Goal: Task Accomplishment & Management: Complete application form

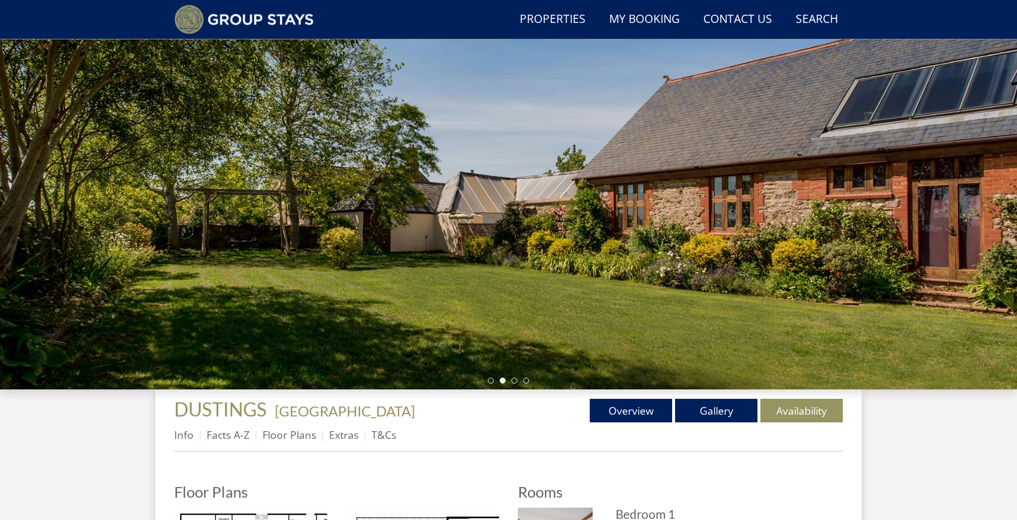
scroll to position [91, 0]
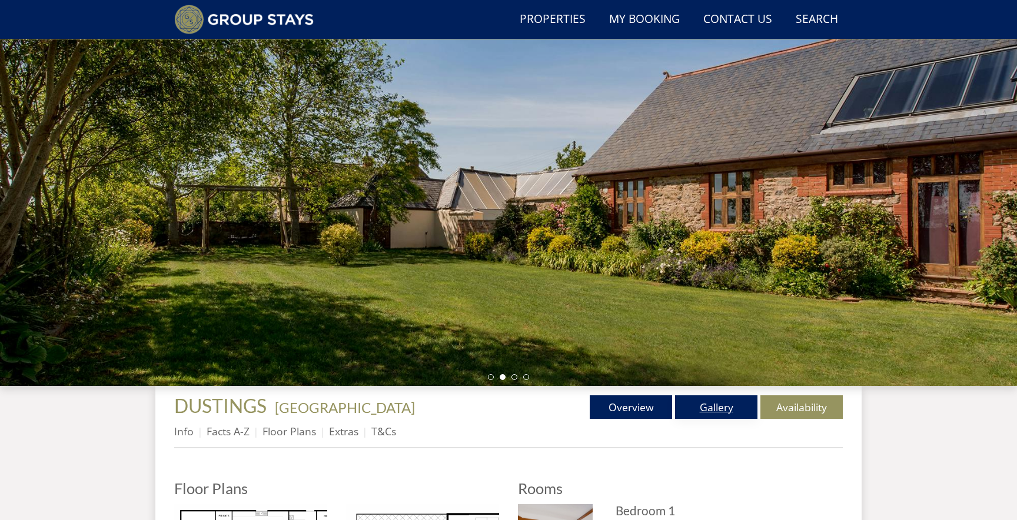
click at [700, 398] on link "Gallery" at bounding box center [716, 408] width 82 height 24
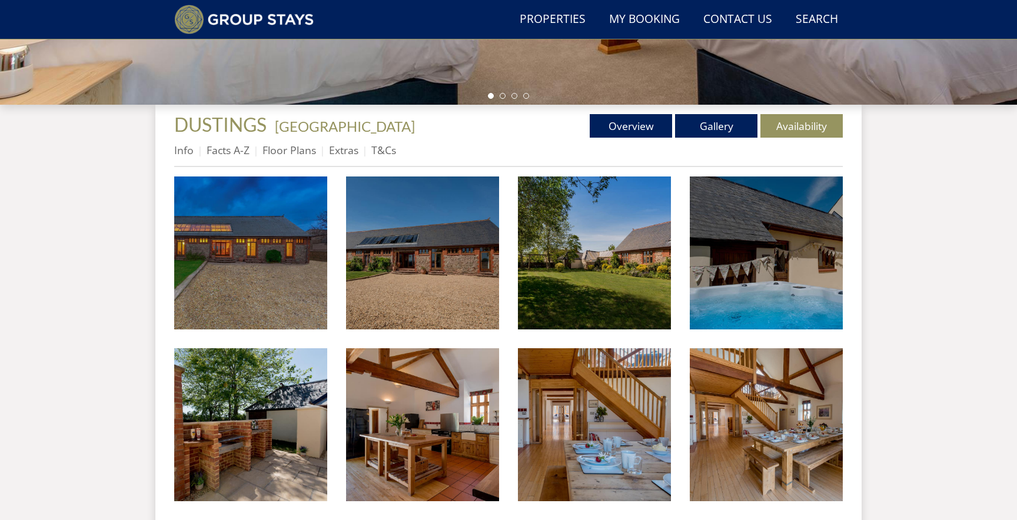
scroll to position [381, 0]
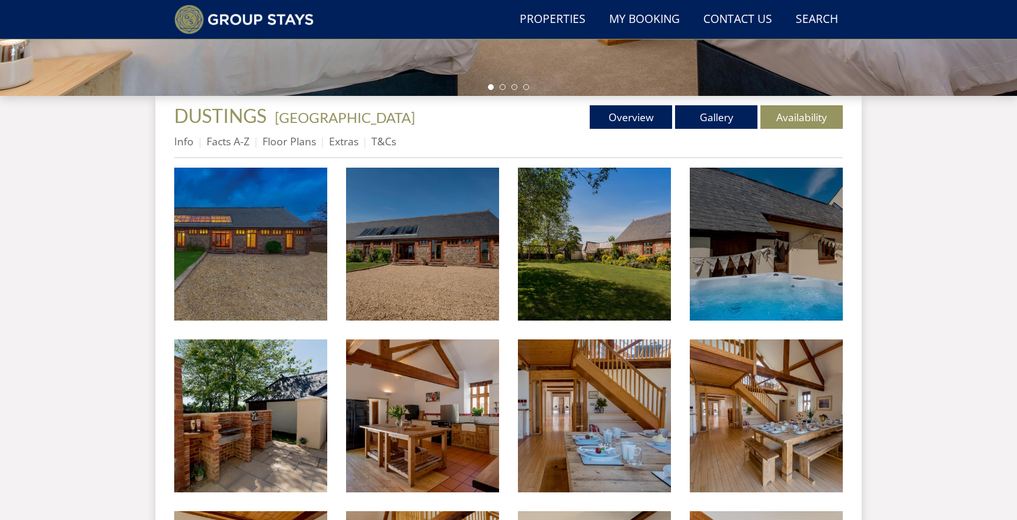
click at [811, 117] on link "Availability" at bounding box center [802, 117] width 82 height 24
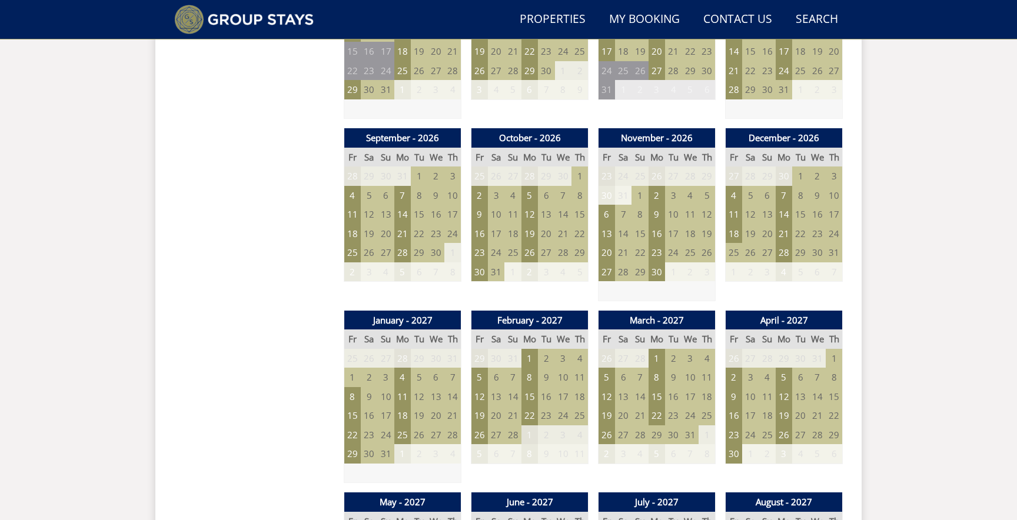
scroll to position [968, 0]
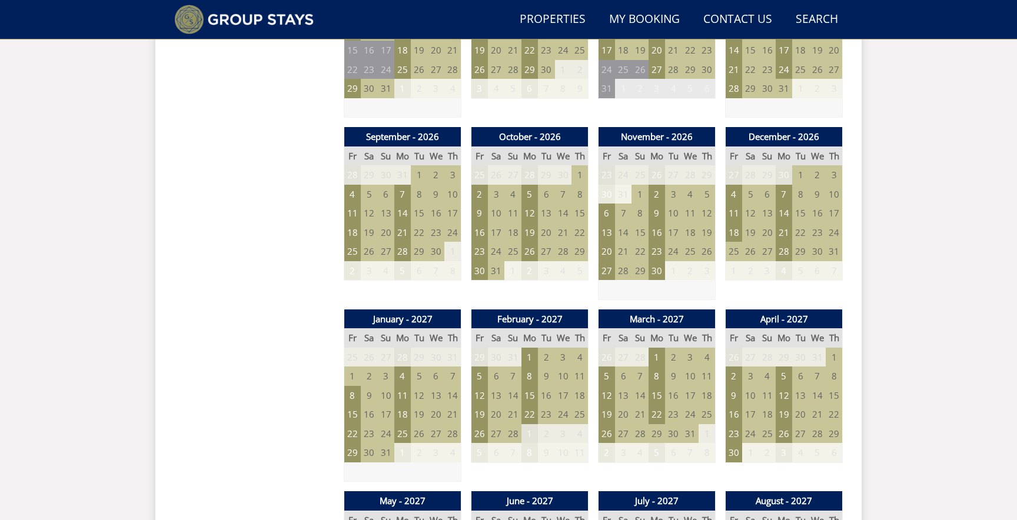
click at [548, 231] on td "20" at bounding box center [546, 232] width 16 height 19
click at [480, 250] on td "23" at bounding box center [480, 251] width 16 height 19
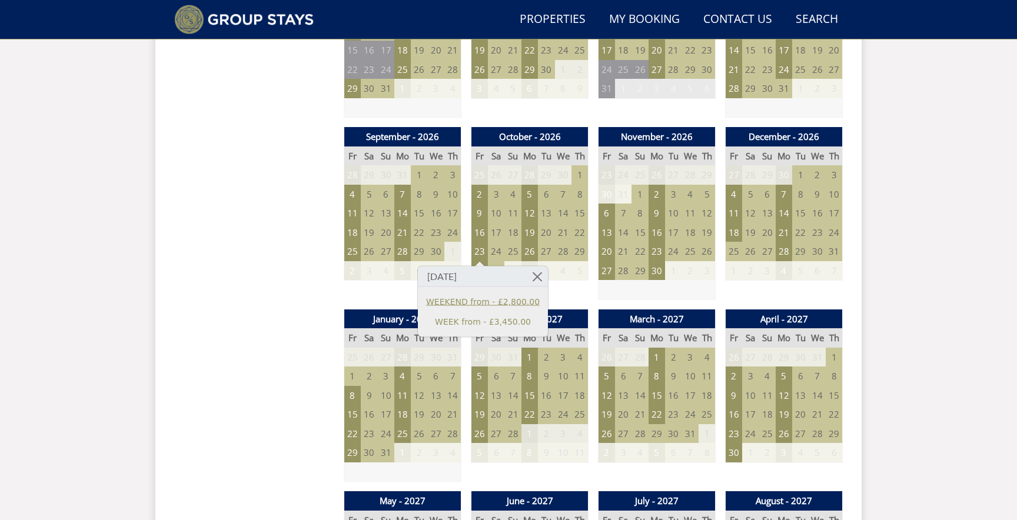
click at [513, 296] on link "WEEKEND from - £2,800.00" at bounding box center [483, 302] width 114 height 12
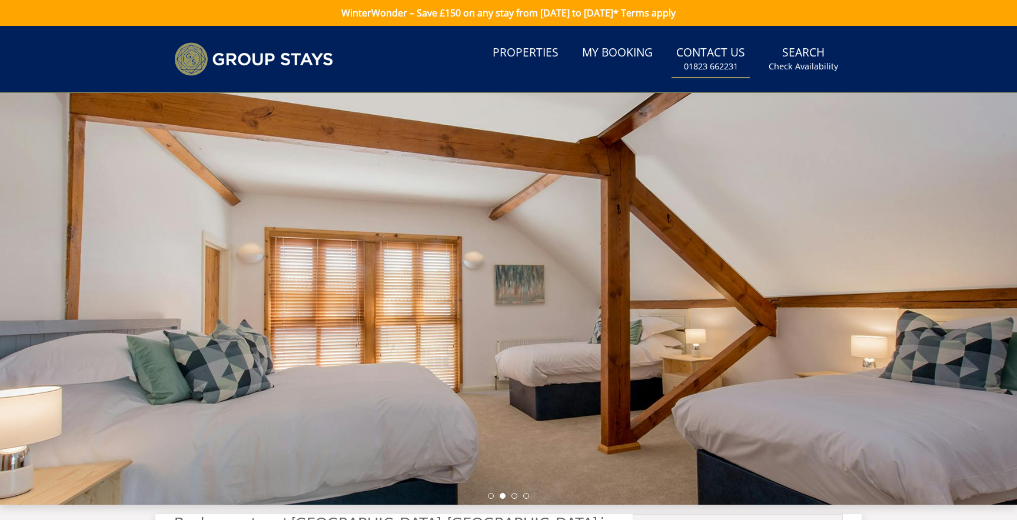
click at [740, 52] on link "Contact Us [PHONE_NUMBER]" at bounding box center [711, 59] width 78 height 38
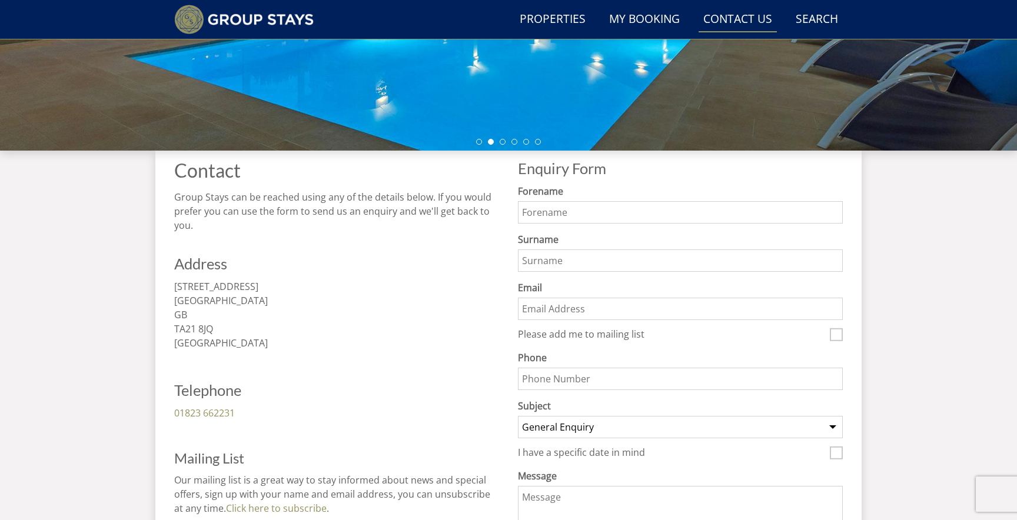
scroll to position [333, 0]
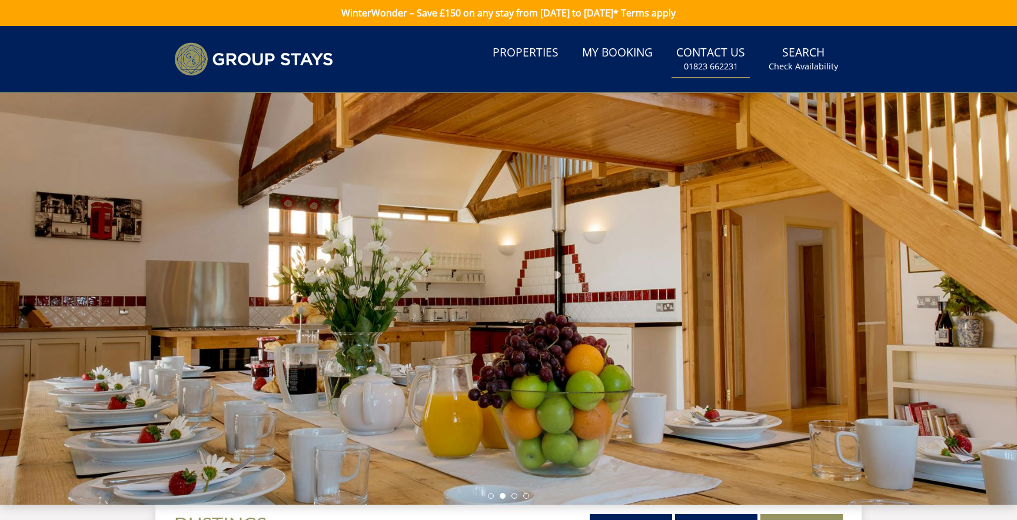
click at [713, 65] on small "01823 662231" at bounding box center [711, 67] width 54 height 12
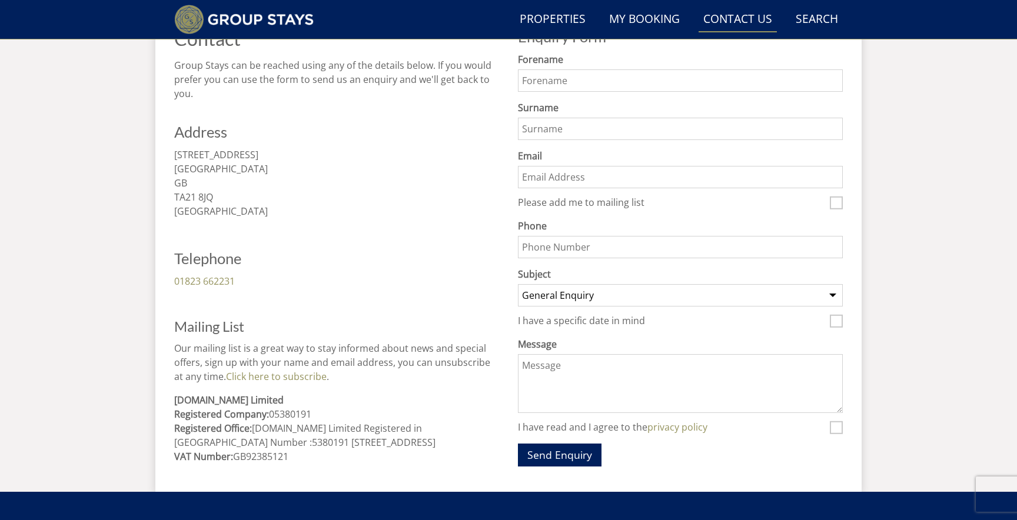
scroll to position [451, 0]
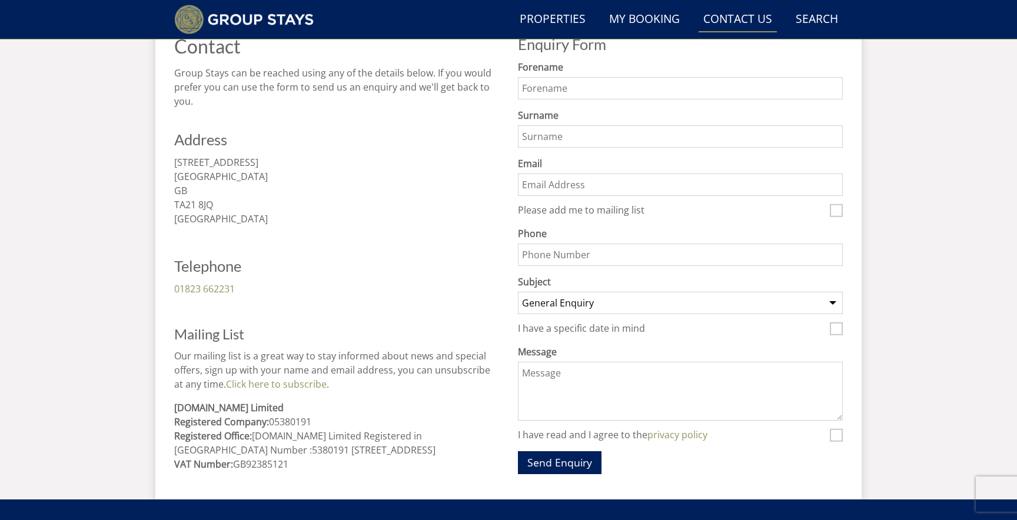
click at [655, 93] on input "Forename" at bounding box center [680, 88] width 325 height 22
type input "[PERSON_NAME]"
click at [672, 130] on input "Surname" at bounding box center [680, 136] width 325 height 22
type input "[PERSON_NAME]"
click at [617, 165] on label "Email" at bounding box center [680, 164] width 325 height 14
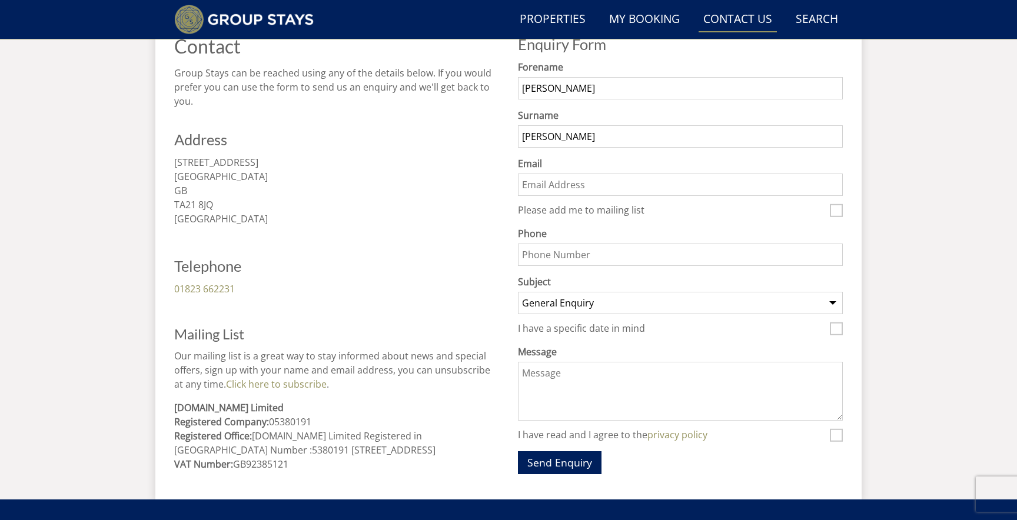
click at [617, 174] on input "Email" at bounding box center [680, 185] width 325 height 22
click at [613, 191] on input "Email" at bounding box center [680, 185] width 325 height 22
type input "[EMAIL_ADDRESS][DOMAIN_NAME]"
click at [648, 261] on input "Phone" at bounding box center [680, 255] width 325 height 22
type input "07889377706"
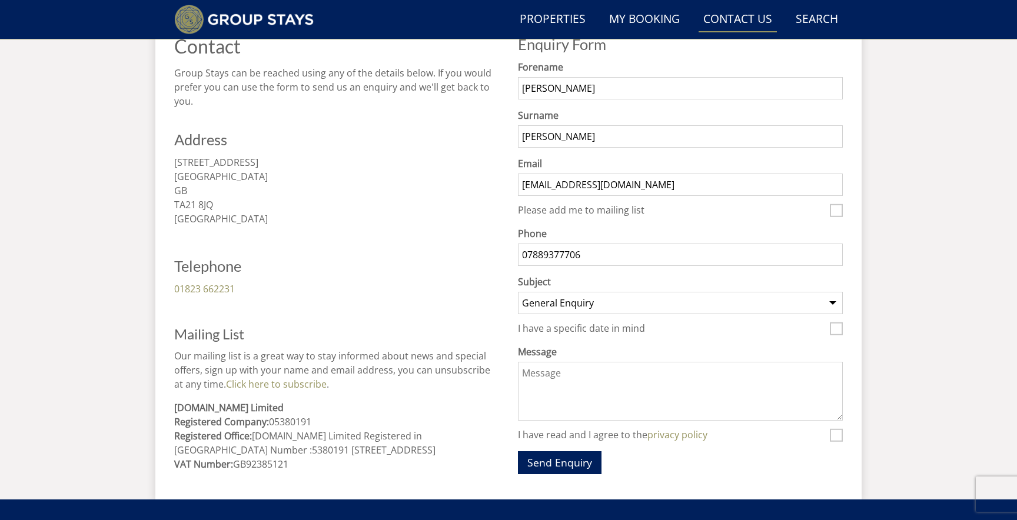
click at [643, 306] on select "General Enquiry Listing My Property BRIX BARN LAKES EDGE THE OLD RECTORY ORTENS…" at bounding box center [680, 303] width 325 height 22
select select "587"
click at [518, 292] on select "General Enquiry Listing My Property BRIX BARN LAKES EDGE THE OLD RECTORY ORTENS…" at bounding box center [680, 303] width 325 height 22
click at [831, 330] on input "I have a specific date in mind" at bounding box center [836, 329] width 13 height 13
checkbox input "true"
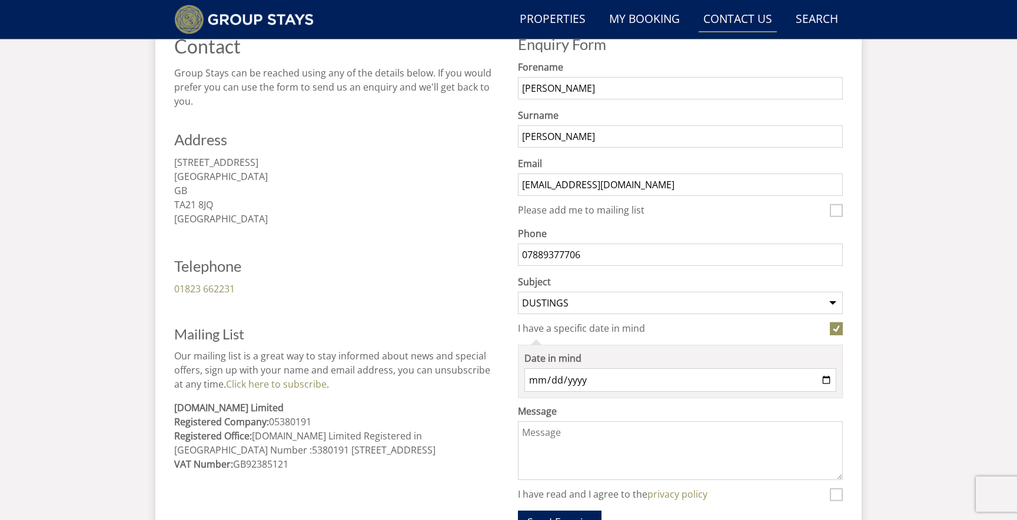
click at [665, 362] on label "Date in mind" at bounding box center [681, 358] width 312 height 14
click at [665, 369] on input "Date in mind" at bounding box center [681, 381] width 312 height 24
click at [663, 384] on input "Date in mind" at bounding box center [681, 381] width 312 height 24
click at [827, 380] on input "Date in mind" at bounding box center [681, 381] width 312 height 24
type input "[DATE]"
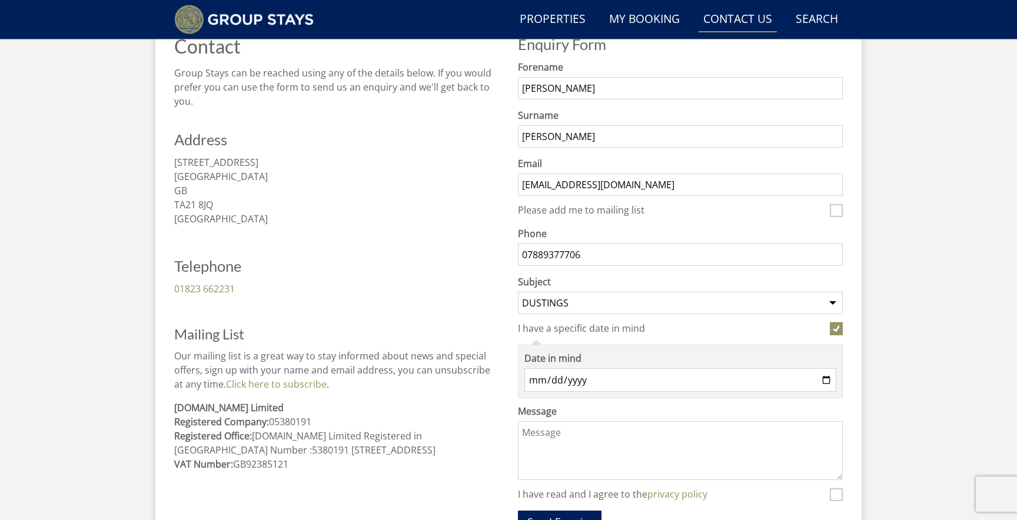
click at [582, 434] on textarea "Message" at bounding box center [680, 451] width 325 height 59
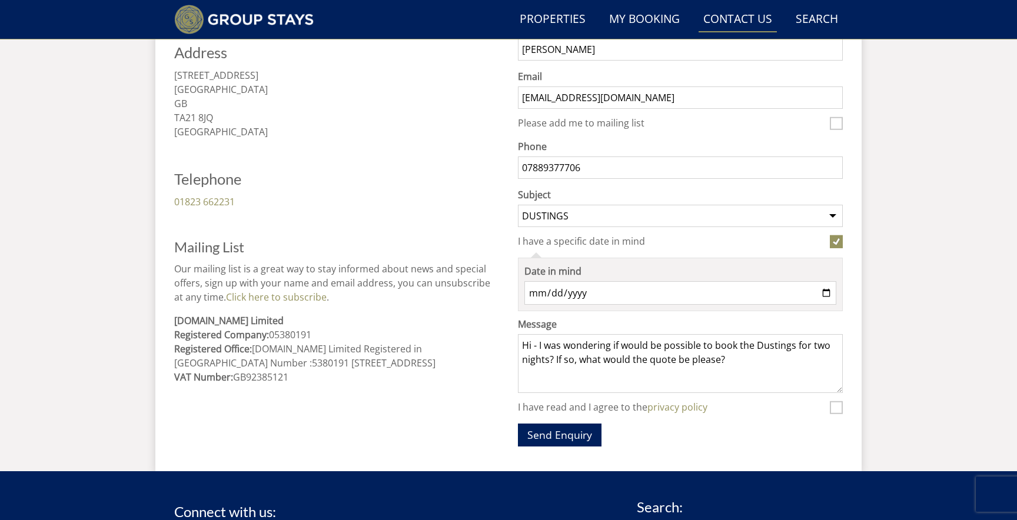
scroll to position [539, 0]
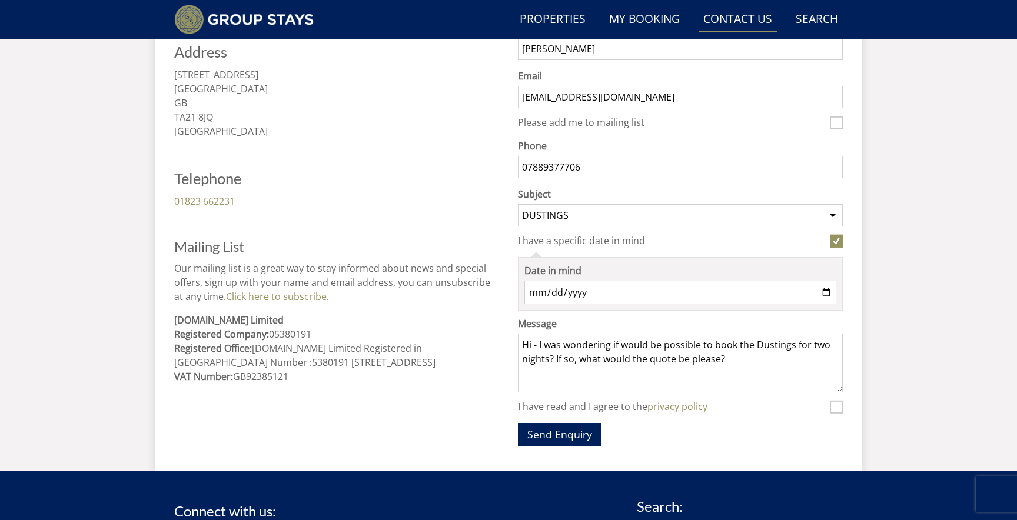
type textarea "Hi - I was wondering if would be possible to book the Dustings for two nights? …"
click at [839, 409] on input "I have read and I agree to the privacy policy" at bounding box center [836, 407] width 13 height 13
checkbox input "true"
click at [539, 427] on button "Send Enquiry" at bounding box center [560, 434] width 84 height 23
